Goal: Task Accomplishment & Management: Complete application form

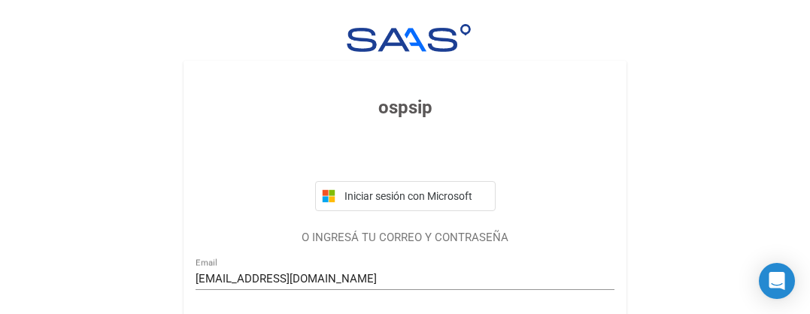
scroll to position [120, 0]
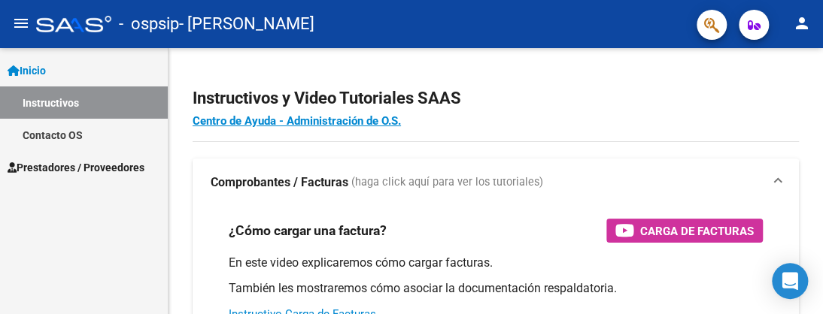
click at [26, 165] on span "Prestadores / Proveedores" at bounding box center [76, 167] width 137 height 17
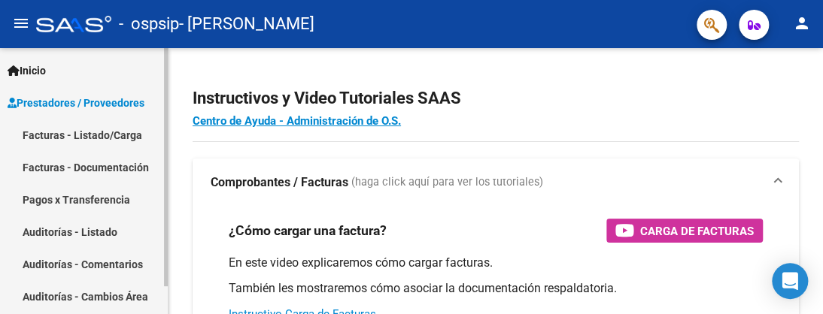
click at [65, 132] on link "Facturas - Listado/Carga" at bounding box center [84, 135] width 168 height 32
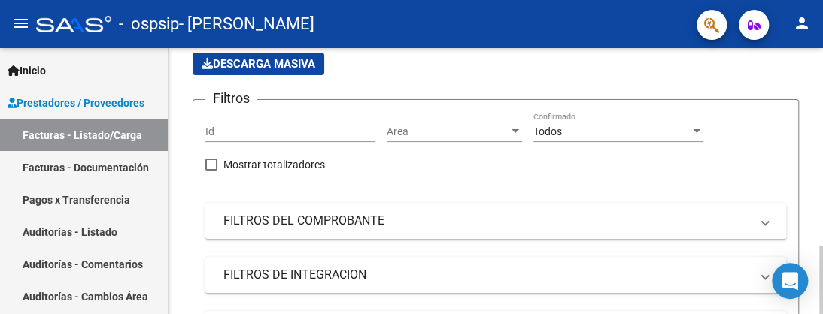
click at [809, 246] on div at bounding box center [821, 280] width 4 height 68
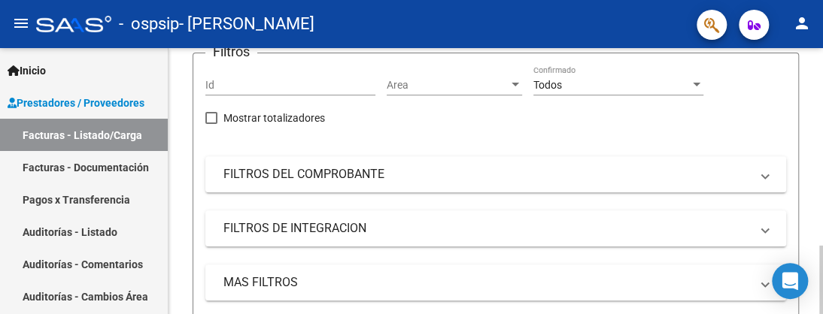
scroll to position [184, 0]
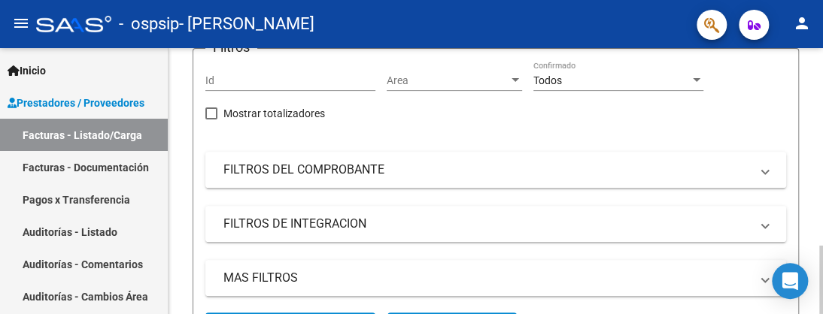
click at [809, 246] on div at bounding box center [821, 280] width 4 height 68
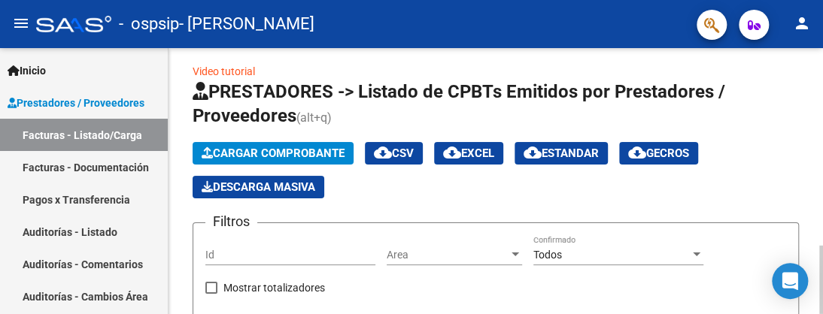
scroll to position [0, 0]
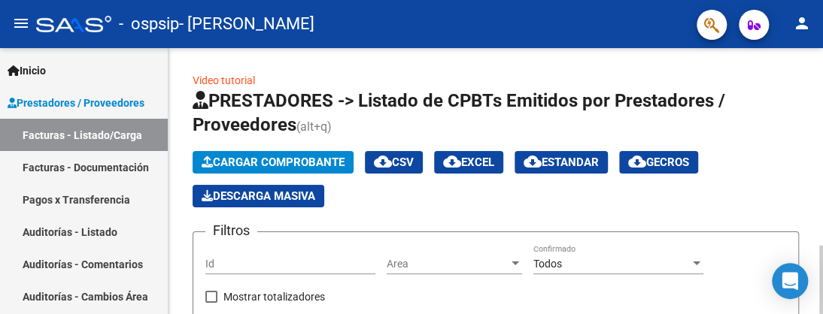
click at [809, 246] on div at bounding box center [821, 280] width 4 height 68
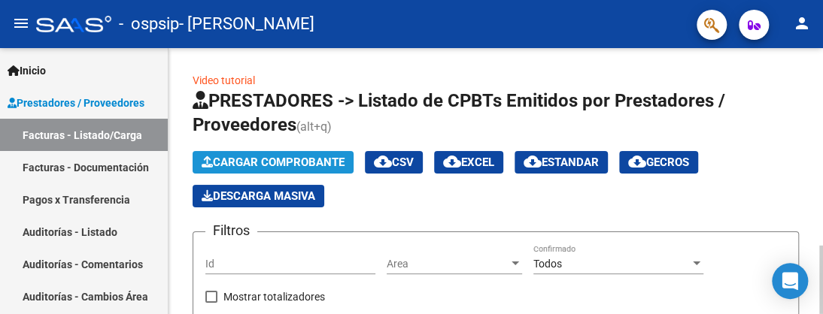
click at [305, 167] on span "Cargar Comprobante" at bounding box center [273, 163] width 143 height 14
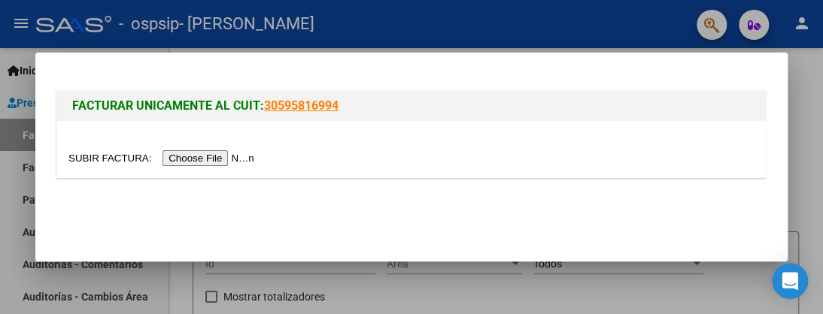
click at [214, 158] on input "file" at bounding box center [163, 158] width 190 height 16
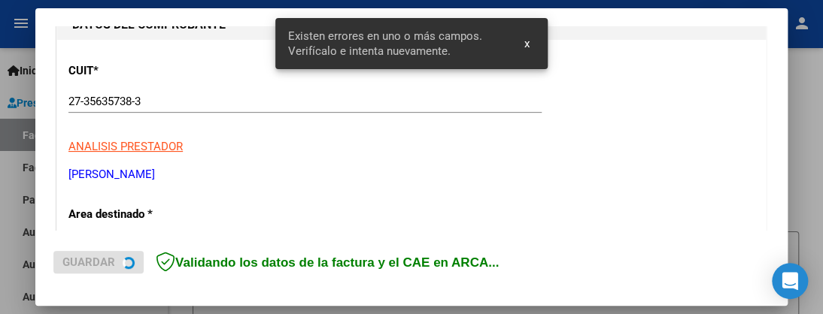
scroll to position [392, 0]
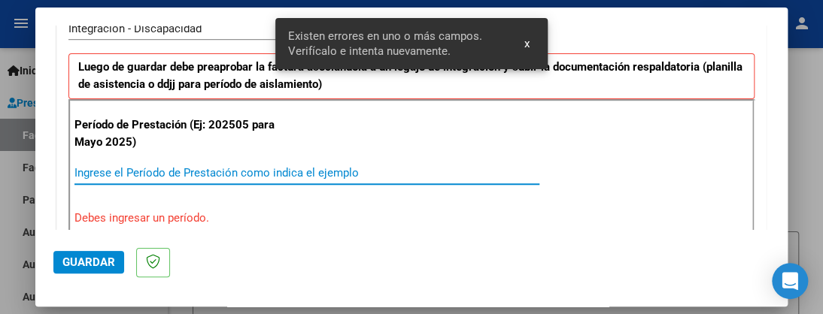
click at [268, 172] on input "Ingrese el Período de Prestación como indica el ejemplo" at bounding box center [306, 173] width 465 height 14
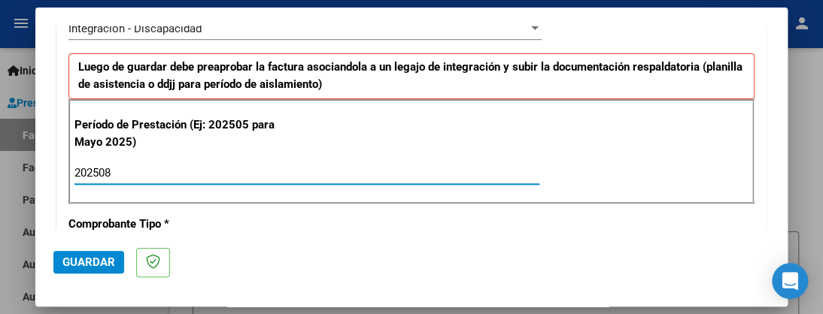
type input "202508"
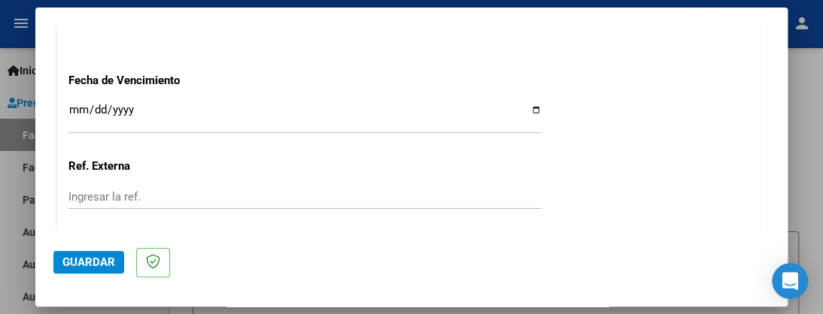
scroll to position [1040, 0]
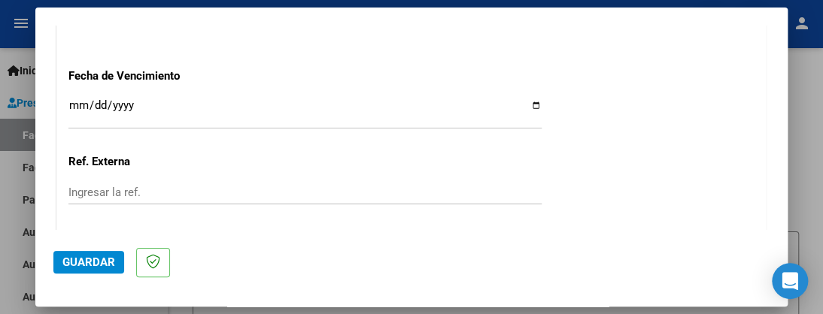
click at [73, 99] on input "Ingresar la fecha" at bounding box center [304, 111] width 473 height 24
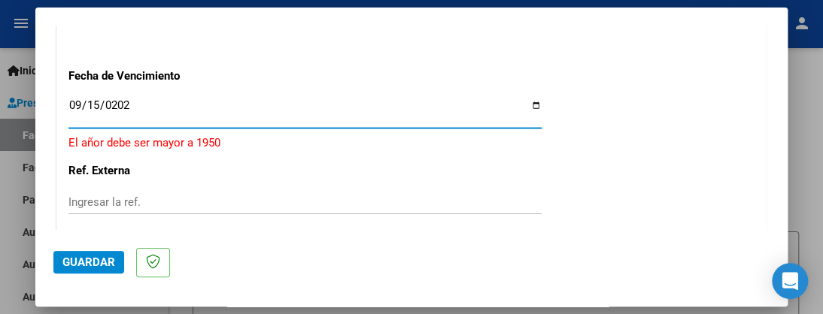
type input "[DATE]"
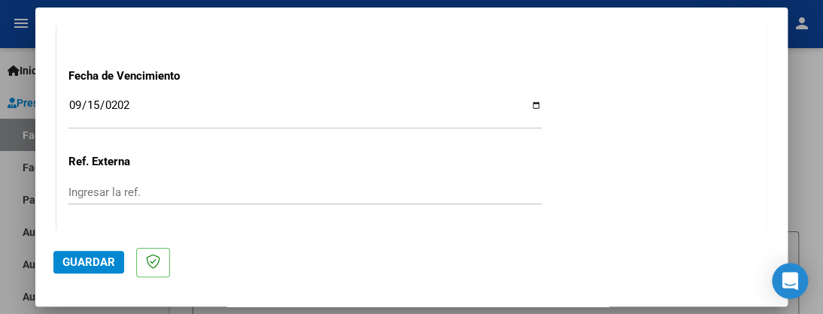
scroll to position [1145, 0]
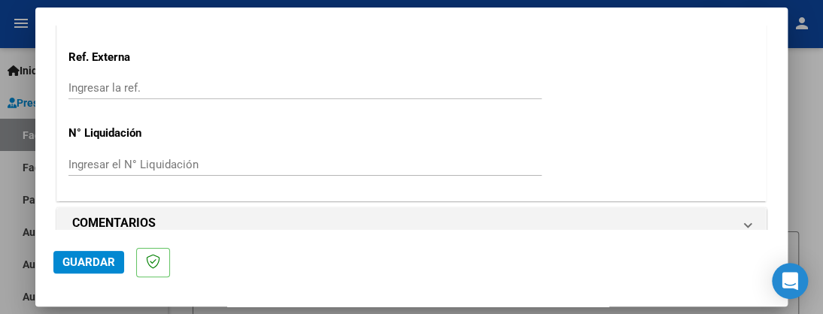
click at [68, 266] on span "Guardar" at bounding box center [88, 263] width 53 height 14
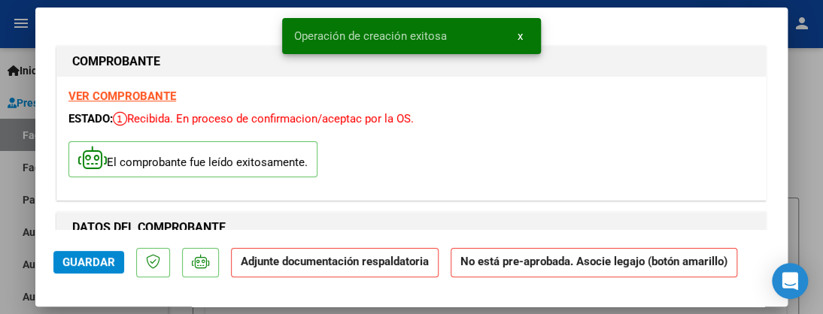
scroll to position [41, 0]
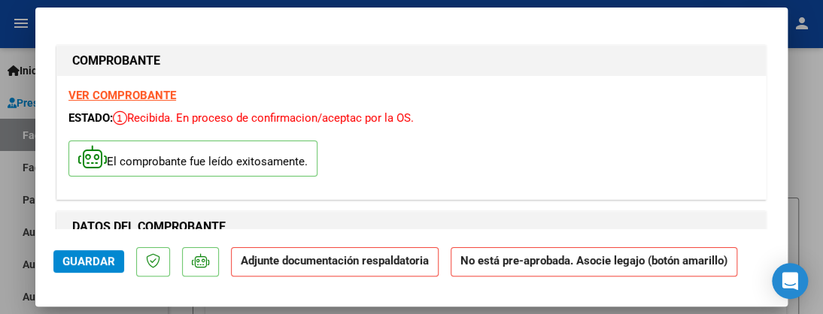
drag, startPoint x: 817, startPoint y: 185, endPoint x: 740, endPoint y: 150, distance: 84.2
click at [809, 185] on div at bounding box center [411, 157] width 823 height 314
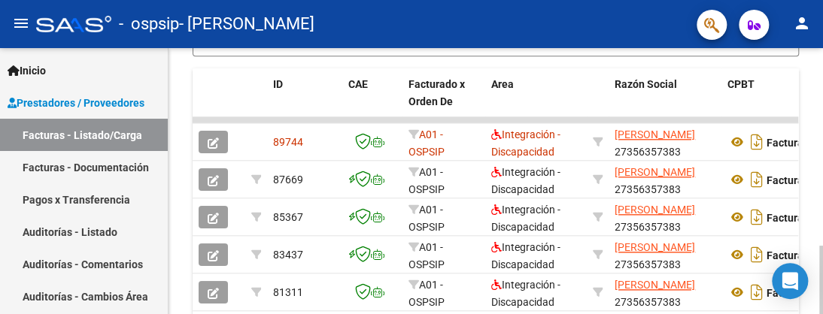
scroll to position [494, 0]
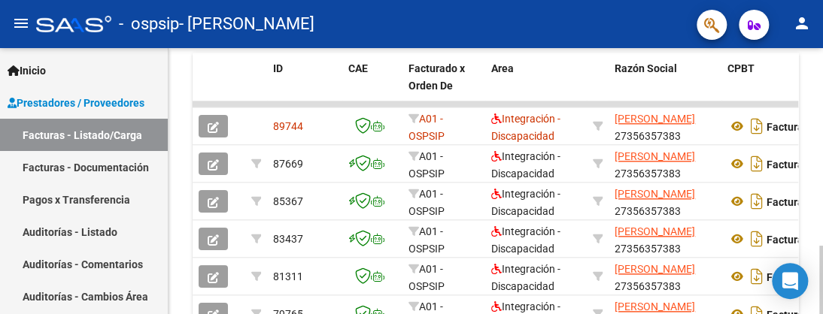
click at [809, 227] on div "Video tutorial PRESTADORES -> Listado de CPBTs Emitidos por Prestadores / Prove…" at bounding box center [498, 64] width 658 height 1021
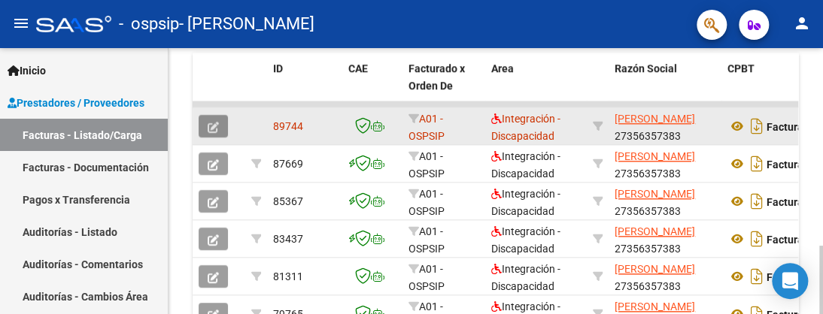
click at [217, 126] on icon "button" at bounding box center [213, 127] width 11 height 11
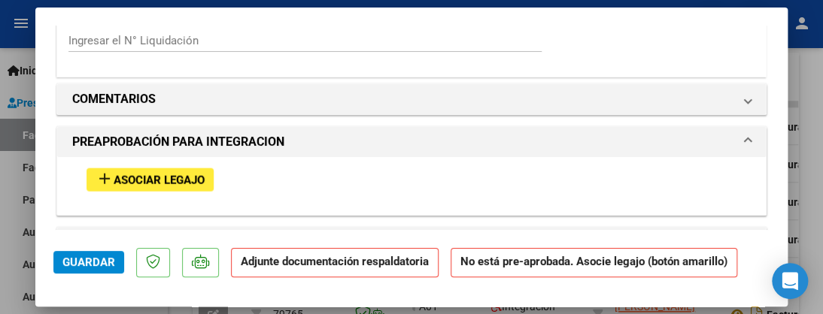
scroll to position [1220, 0]
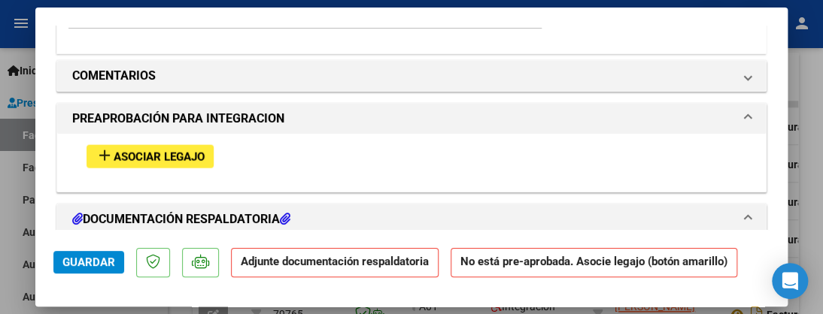
click at [190, 150] on span "Asociar Legajo" at bounding box center [159, 157] width 91 height 14
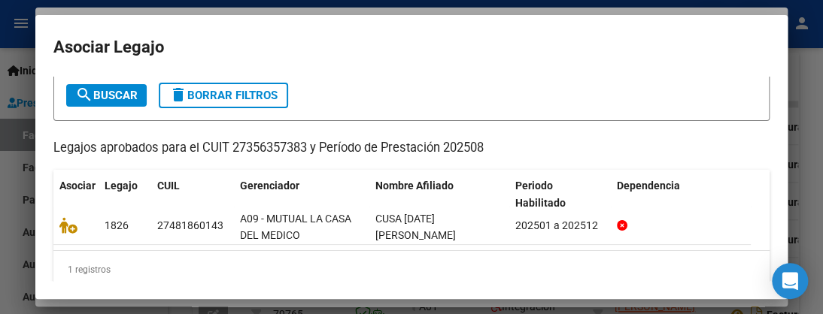
scroll to position [99, 0]
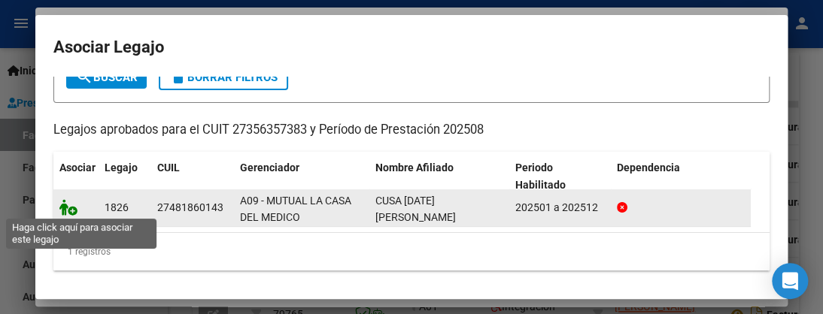
click at [65, 212] on icon at bounding box center [68, 207] width 18 height 17
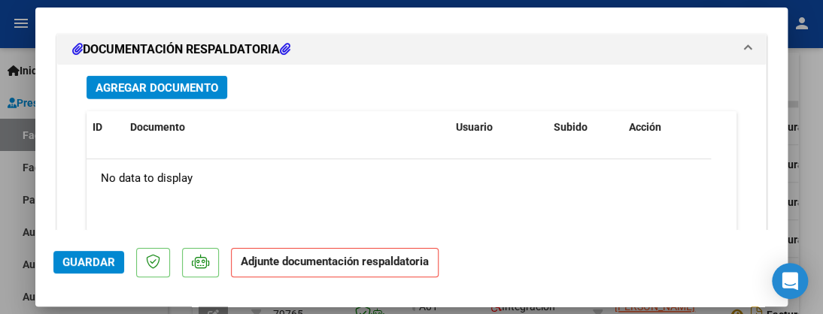
scroll to position [1612, 0]
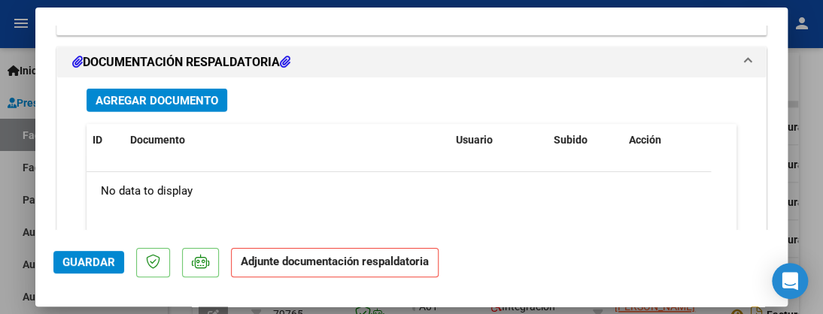
click at [170, 94] on span "Agregar Documento" at bounding box center [157, 101] width 123 height 14
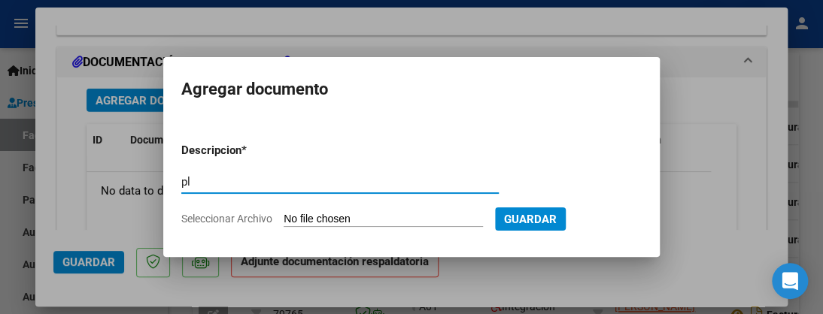
type input "p"
type input "PLANILLA DE ASISTENCIA AGOSTO"
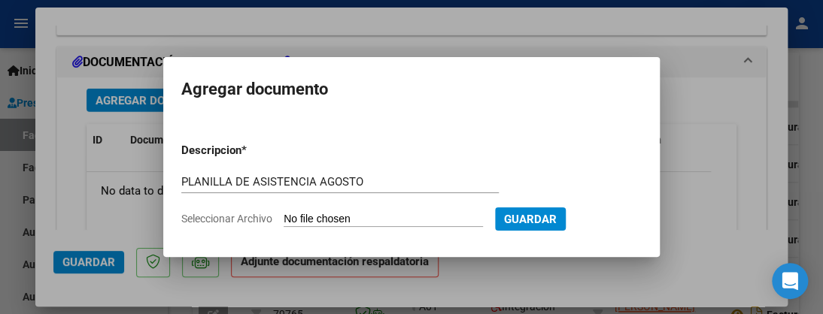
click at [312, 215] on input "Seleccionar Archivo" at bounding box center [383, 220] width 199 height 14
type input "C:\fakepath\PLANILLA CUSA [DATE].pdf"
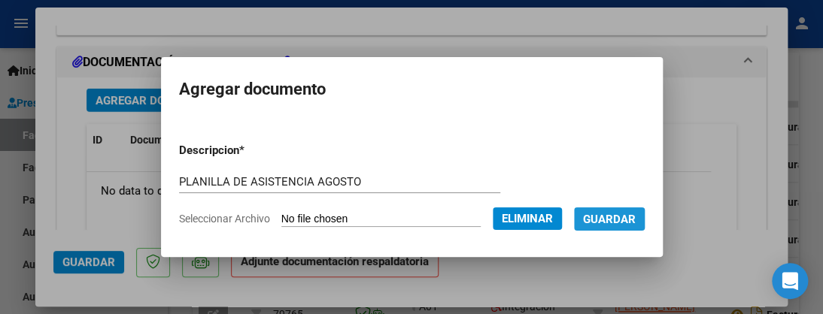
click at [600, 228] on button "Guardar" at bounding box center [609, 219] width 71 height 23
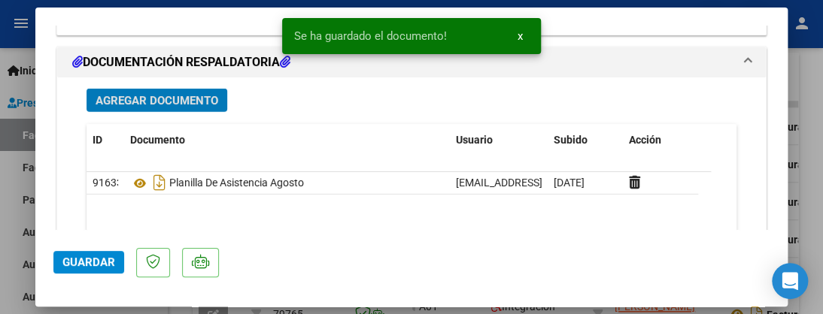
click at [200, 94] on span "Agregar Documento" at bounding box center [157, 101] width 123 height 14
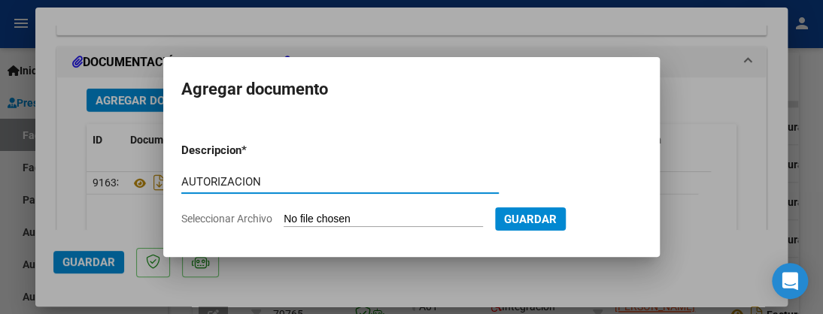
type input "AUTORIZACION"
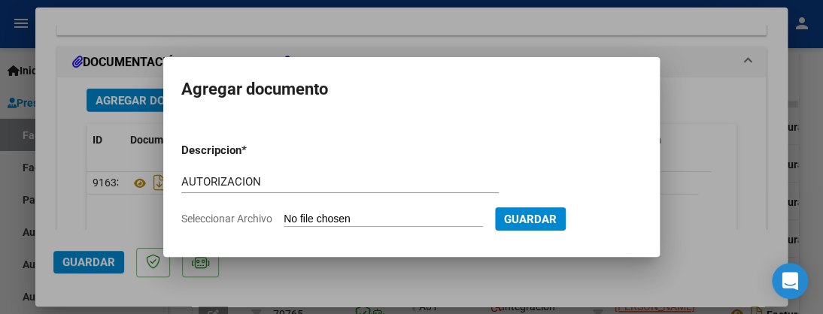
click at [293, 211] on form "Descripcion * AUTORIZACION Escriba aquí una descripcion Seleccionar Archivo Gua…" at bounding box center [411, 185] width 460 height 108
click at [292, 215] on input "Seleccionar Archivo" at bounding box center [383, 220] width 199 height 14
type input "C:\fakepath\[PERSON_NAME][DATE] AUTORIZACION PSP 2025.pdf"
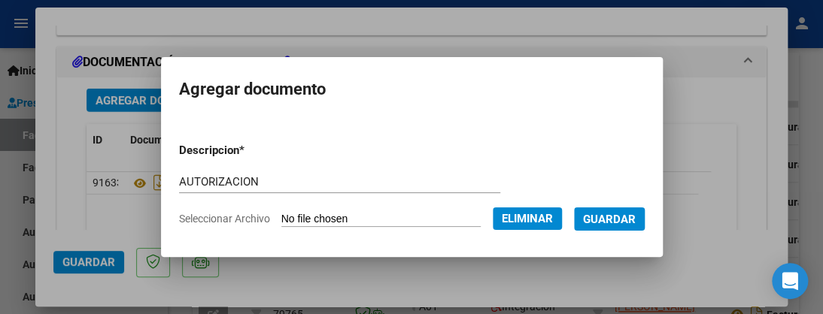
click at [596, 223] on span "Guardar" at bounding box center [609, 220] width 53 height 14
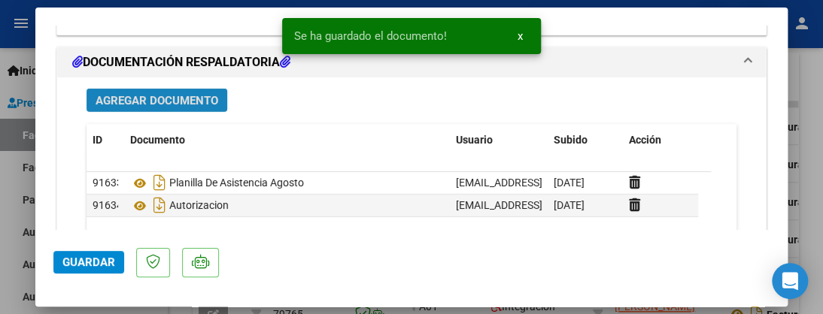
click at [184, 94] on span "Agregar Documento" at bounding box center [157, 101] width 123 height 14
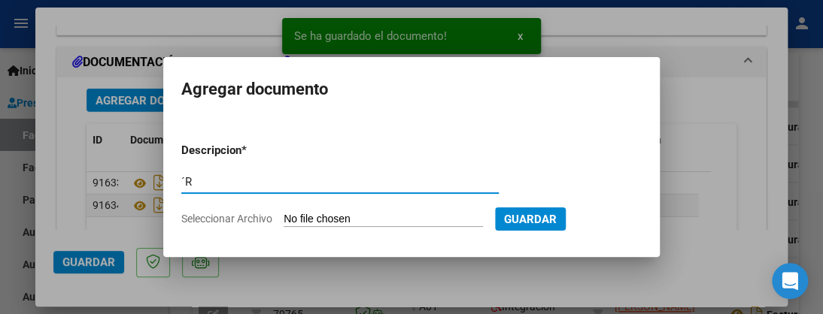
type input "´"
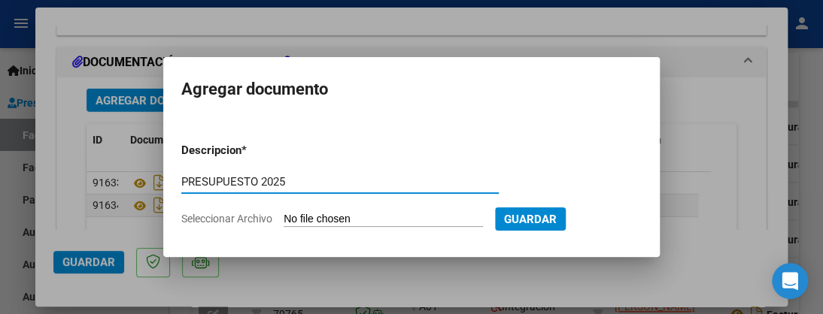
type input "PRESUPUESTO 2025"
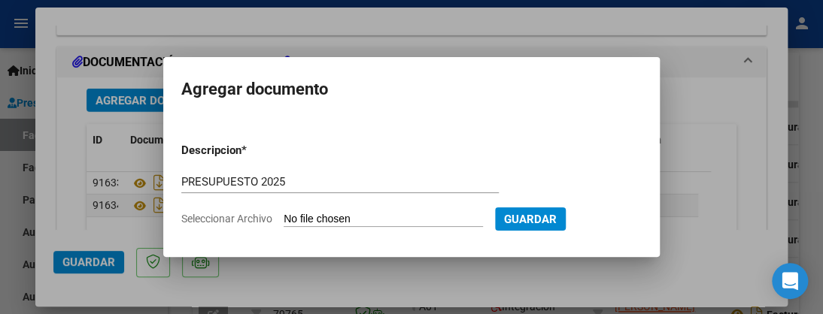
click at [302, 222] on input "Seleccionar Archivo" at bounding box center [383, 220] width 199 height 14
type input "C:\fakepath\PRESUPUESTO 2025.pdf"
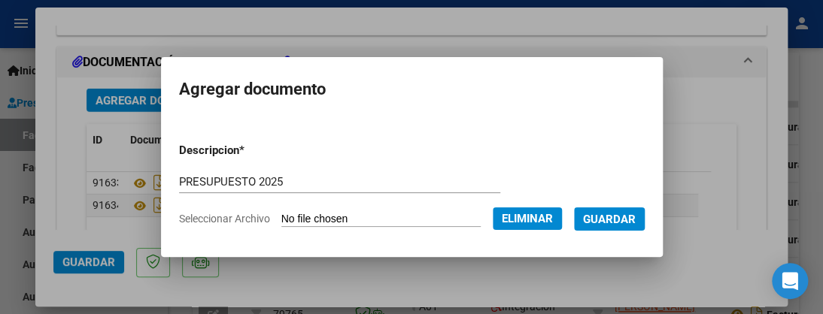
click at [607, 226] on button "Guardar" at bounding box center [609, 219] width 71 height 23
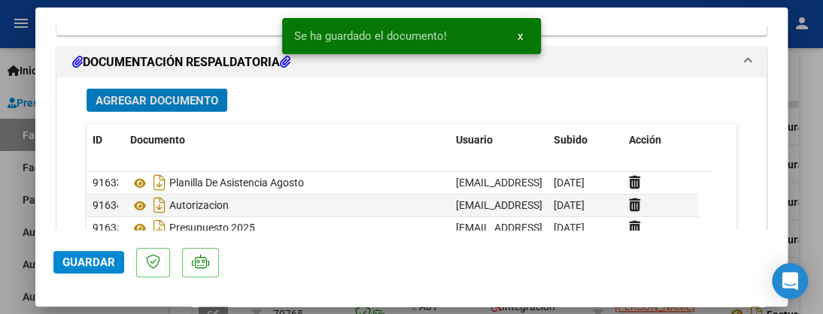
click at [200, 94] on span "Agregar Documento" at bounding box center [157, 101] width 123 height 14
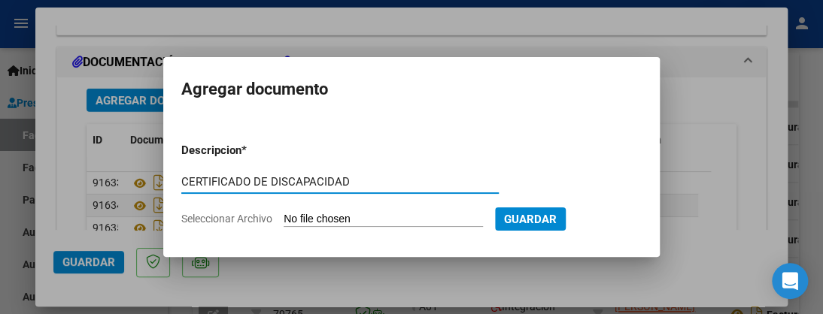
type input "CERTIFICADO DE DISCAPACIDAD"
click at [294, 224] on input "Seleccionar Archivo" at bounding box center [383, 220] width 199 height 14
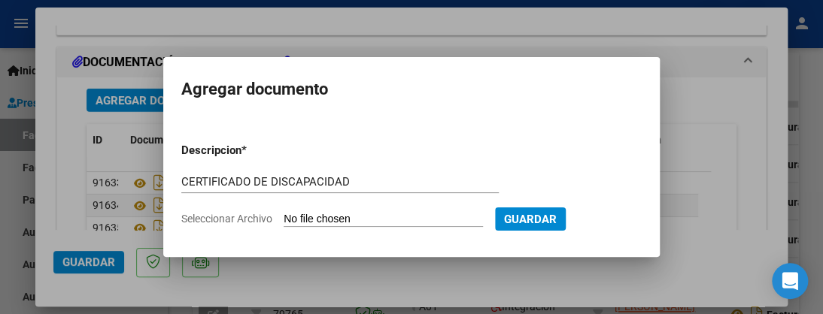
type input "C:\fakepath\CERTIFICADO DISC [PERSON_NAME][DATE].pdf"
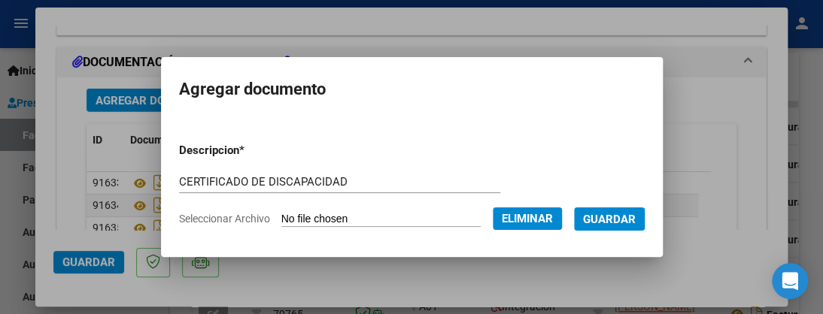
click at [613, 218] on span "Guardar" at bounding box center [609, 220] width 53 height 14
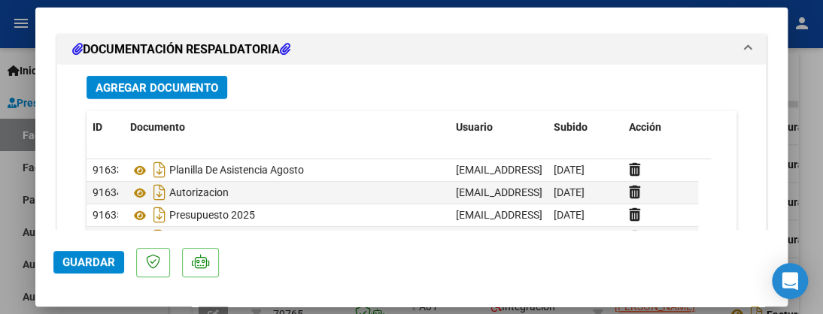
scroll to position [1598, 0]
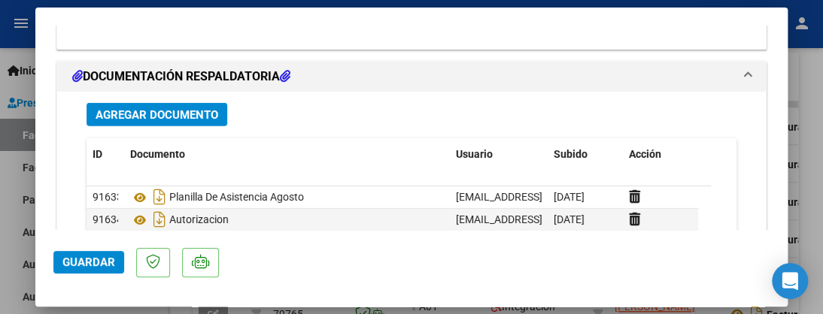
click at [211, 108] on span "Agregar Documento" at bounding box center [157, 115] width 123 height 14
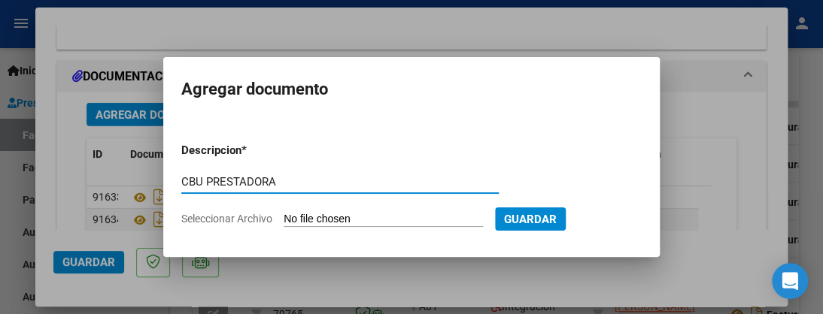
type input "CBU PRESTADORA"
click at [298, 224] on input "Seleccionar Archivo" at bounding box center [383, 220] width 199 height 14
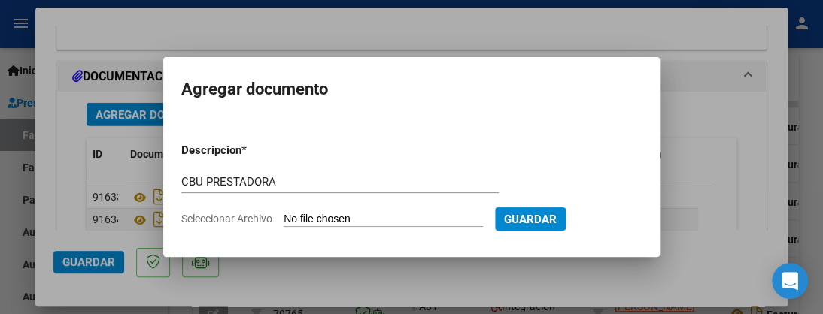
type input "C:\fakepath\CBU- NRO DE CUENTA.pdf"
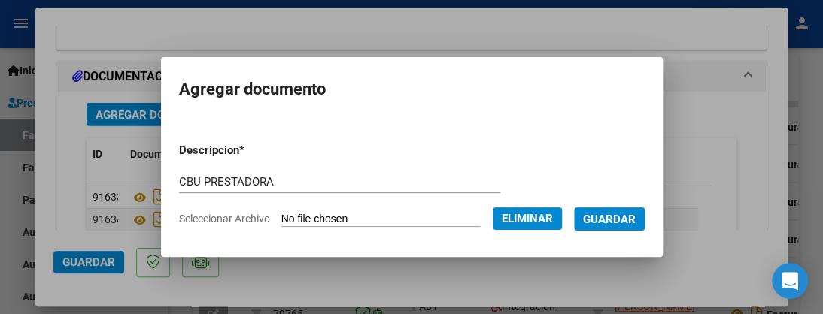
click at [601, 224] on span "Guardar" at bounding box center [609, 220] width 53 height 14
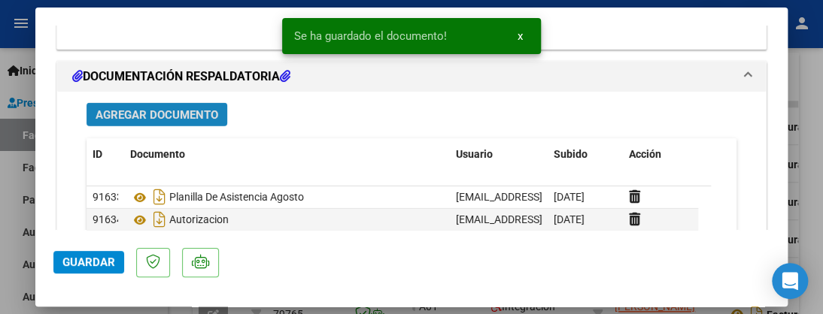
click at [199, 108] on span "Agregar Documento" at bounding box center [157, 115] width 123 height 14
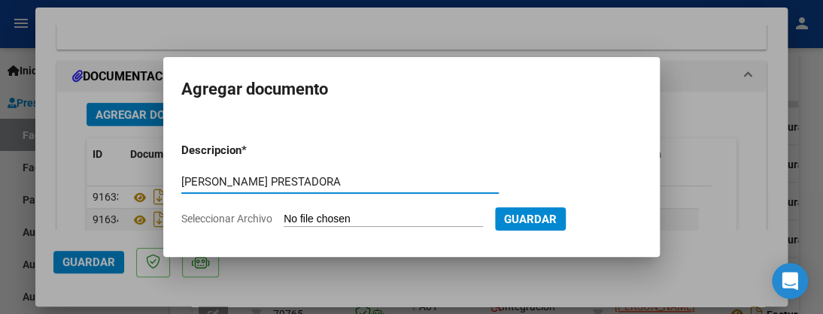
type input "[PERSON_NAME] PRESTADORA"
click at [291, 218] on input "Seleccionar Archivo" at bounding box center [383, 220] width 199 height 14
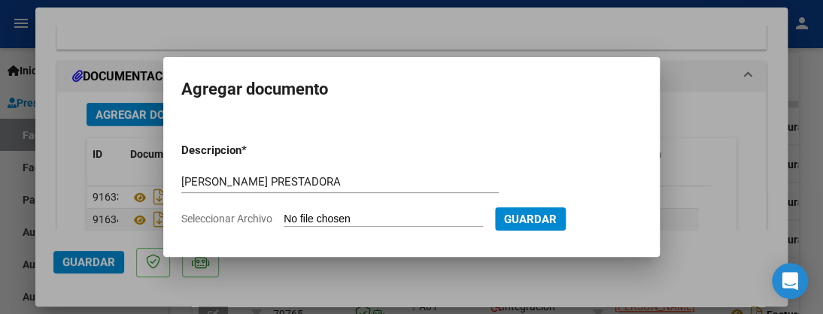
type input "C:\fakepath\CONSTANCIA AFIP SEPTIEMBRE.pdf"
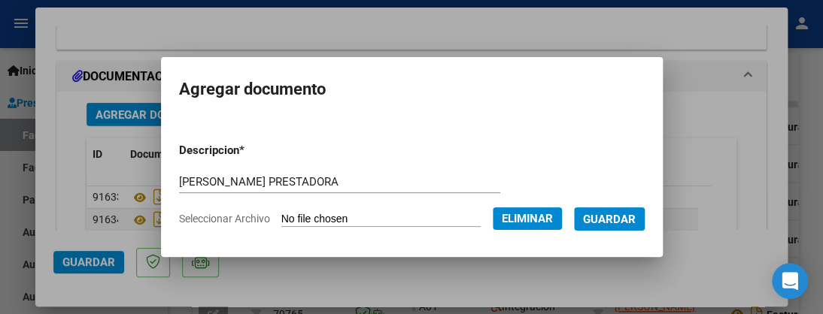
click at [625, 226] on button "Guardar" at bounding box center [609, 219] width 71 height 23
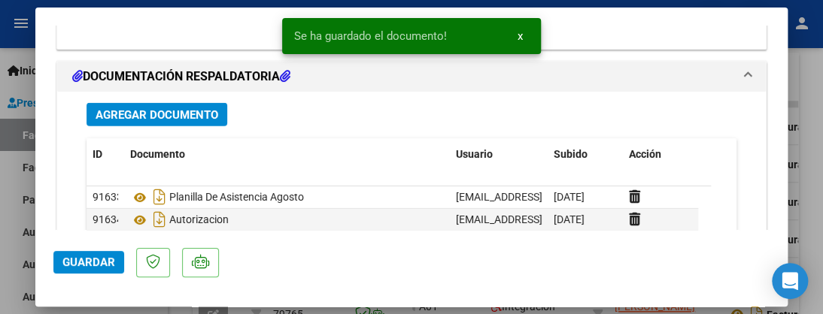
scroll to position [1757, 0]
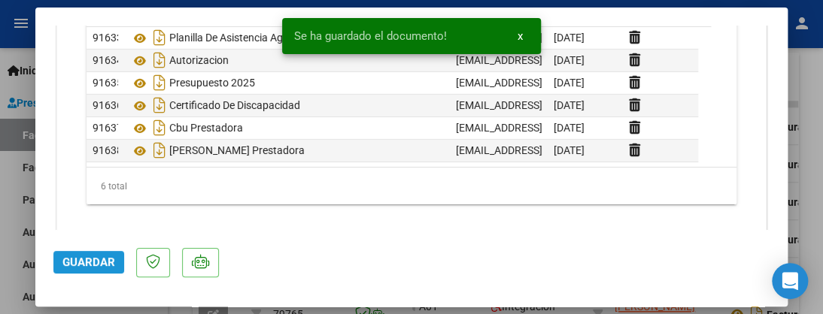
click at [63, 263] on span "Guardar" at bounding box center [88, 263] width 53 height 14
click at [0, 274] on div at bounding box center [411, 157] width 823 height 314
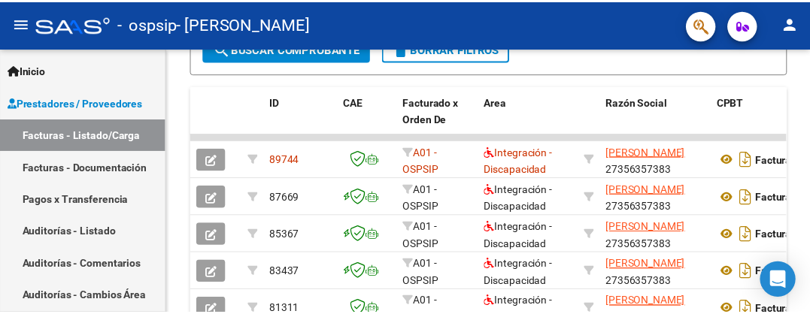
scroll to position [494, 0]
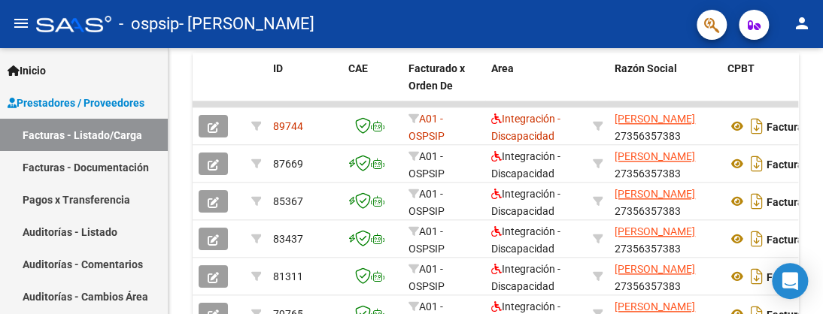
click at [801, 21] on mat-icon "person" at bounding box center [802, 23] width 18 height 18
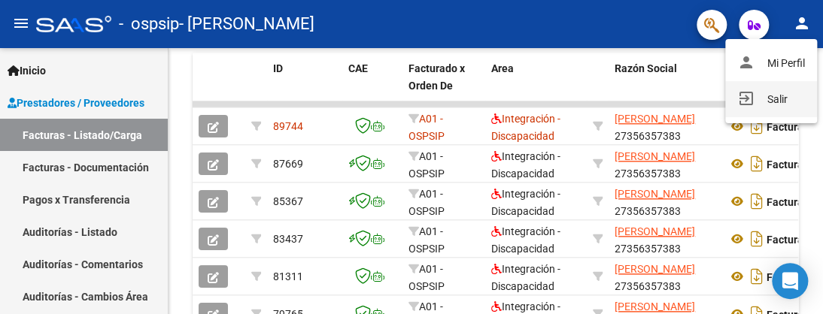
click at [758, 106] on button "exit_to_app Salir" at bounding box center [771, 99] width 92 height 36
